Goal: Navigation & Orientation: Find specific page/section

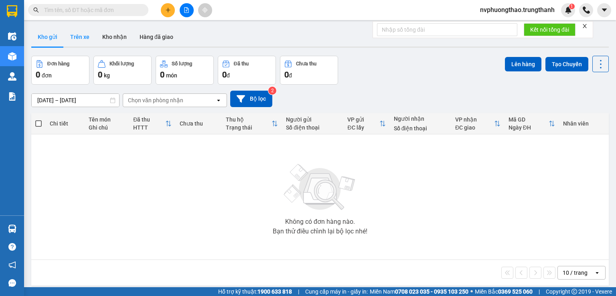
click at [85, 36] on button "Trên xe" at bounding box center [80, 36] width 32 height 19
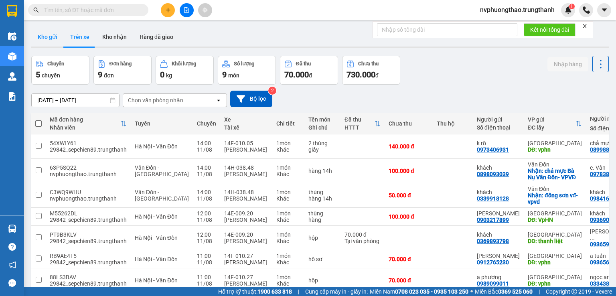
click at [45, 36] on button "Kho gửi" at bounding box center [47, 36] width 33 height 19
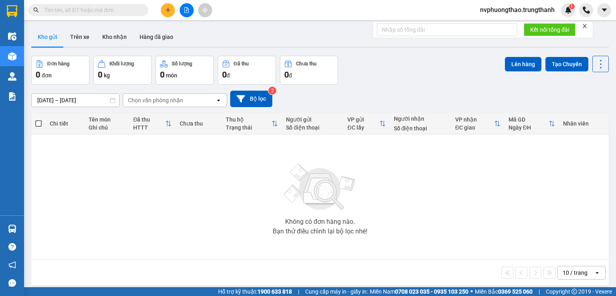
click at [51, 41] on button "Kho gửi" at bounding box center [47, 36] width 33 height 19
click at [79, 37] on button "Trên xe" at bounding box center [80, 36] width 32 height 19
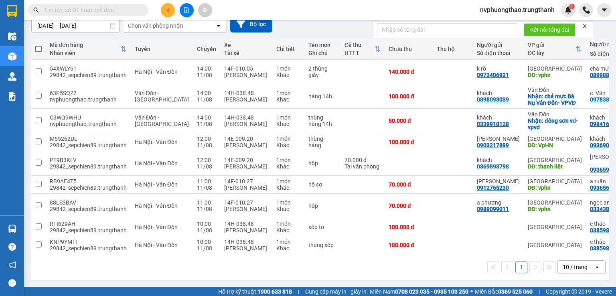
scroll to position [36, 0]
